Goal: Information Seeking & Learning: Learn about a topic

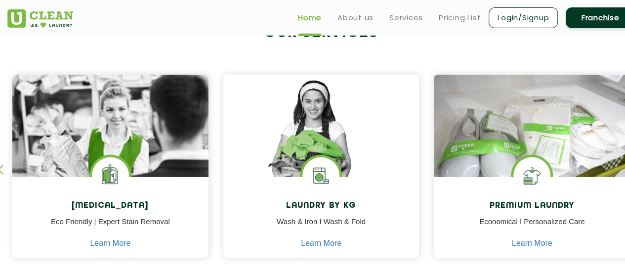
scroll to position [386, 0]
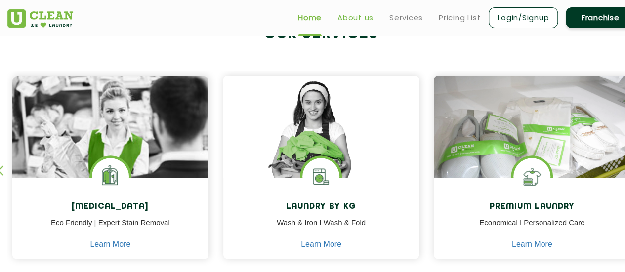
click at [356, 15] on link "About us" at bounding box center [356, 18] width 36 height 12
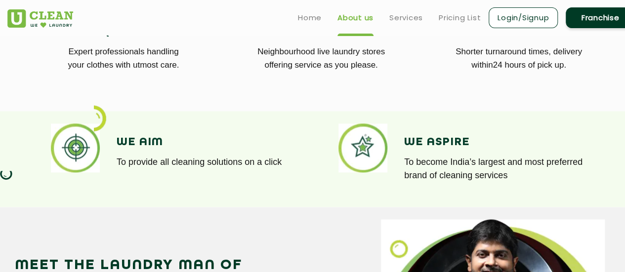
scroll to position [647, 0]
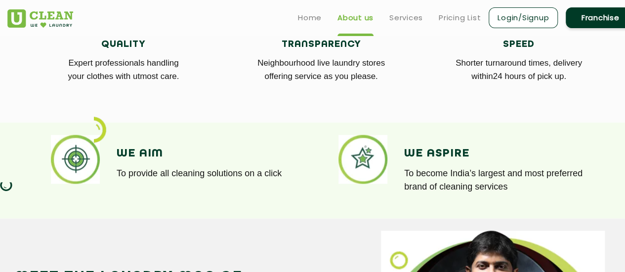
click at [598, 16] on link "Franchise" at bounding box center [600, 17] width 69 height 21
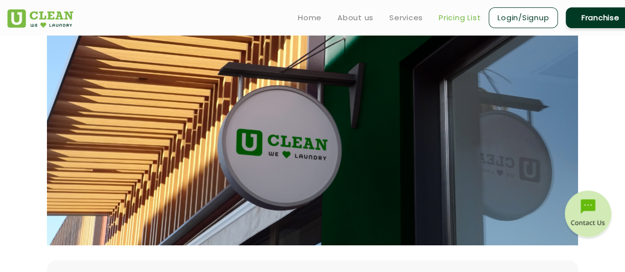
click at [452, 21] on link "Pricing List" at bounding box center [460, 18] width 42 height 12
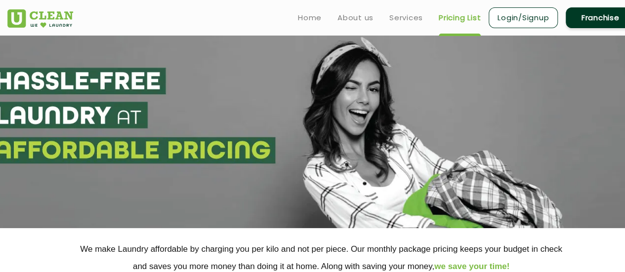
select select "0"
click at [403, 15] on link "Services" at bounding box center [406, 18] width 34 height 12
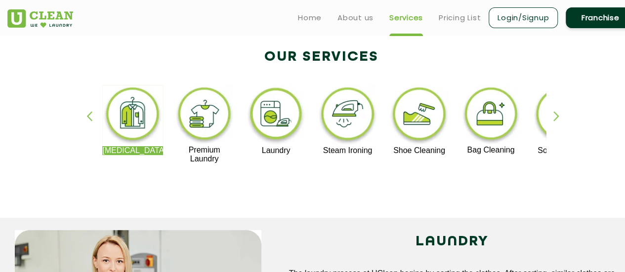
scroll to position [201, 0]
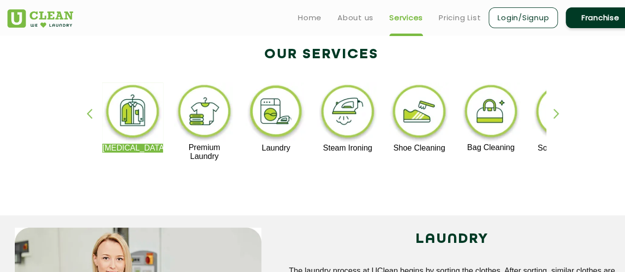
click at [556, 117] on div "button" at bounding box center [561, 122] width 15 height 27
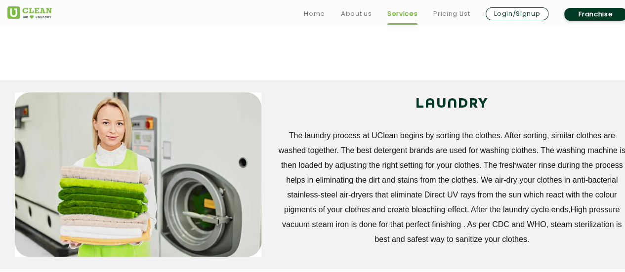
scroll to position [342, 0]
